Goal: Information Seeking & Learning: Understand process/instructions

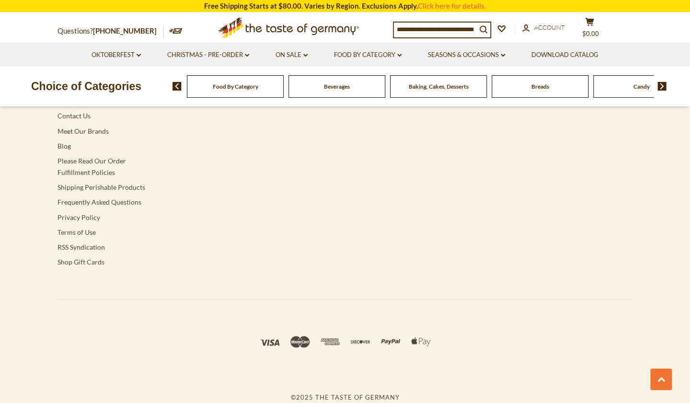
scroll to position [1894, 0]
click at [94, 206] on link "Frequently Asked Questions" at bounding box center [99, 202] width 84 height 8
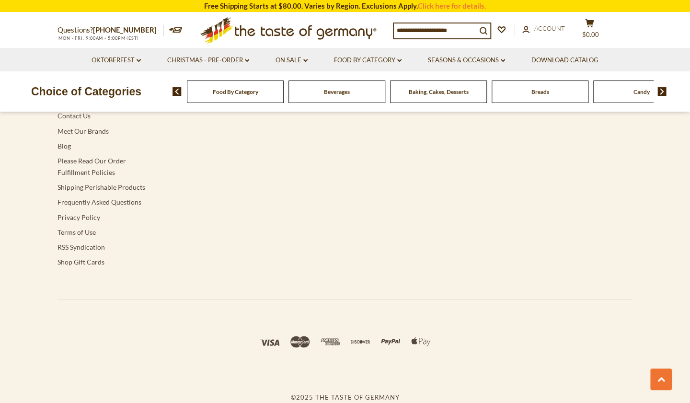
scroll to position [1948, 0]
click at [82, 176] on link "Please Read Our Order Fulfillment Policies" at bounding box center [91, 166] width 68 height 19
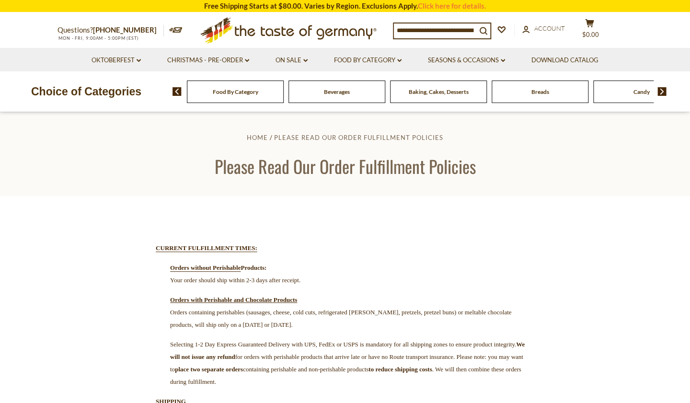
click at [242, 94] on span "Food By Category" at bounding box center [236, 91] width 46 height 7
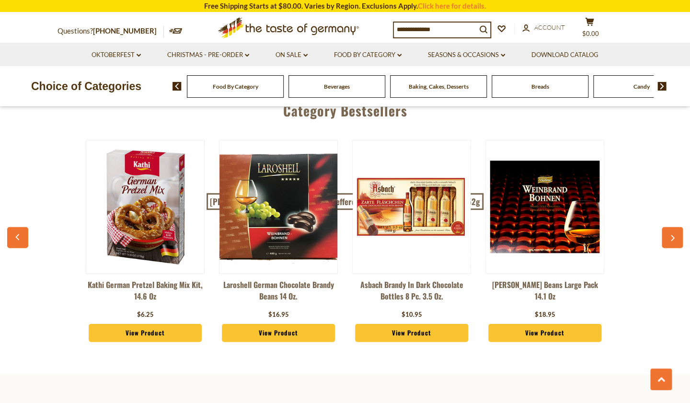
scroll to position [2371, 0]
